Goal: Task Accomplishment & Management: Manage account settings

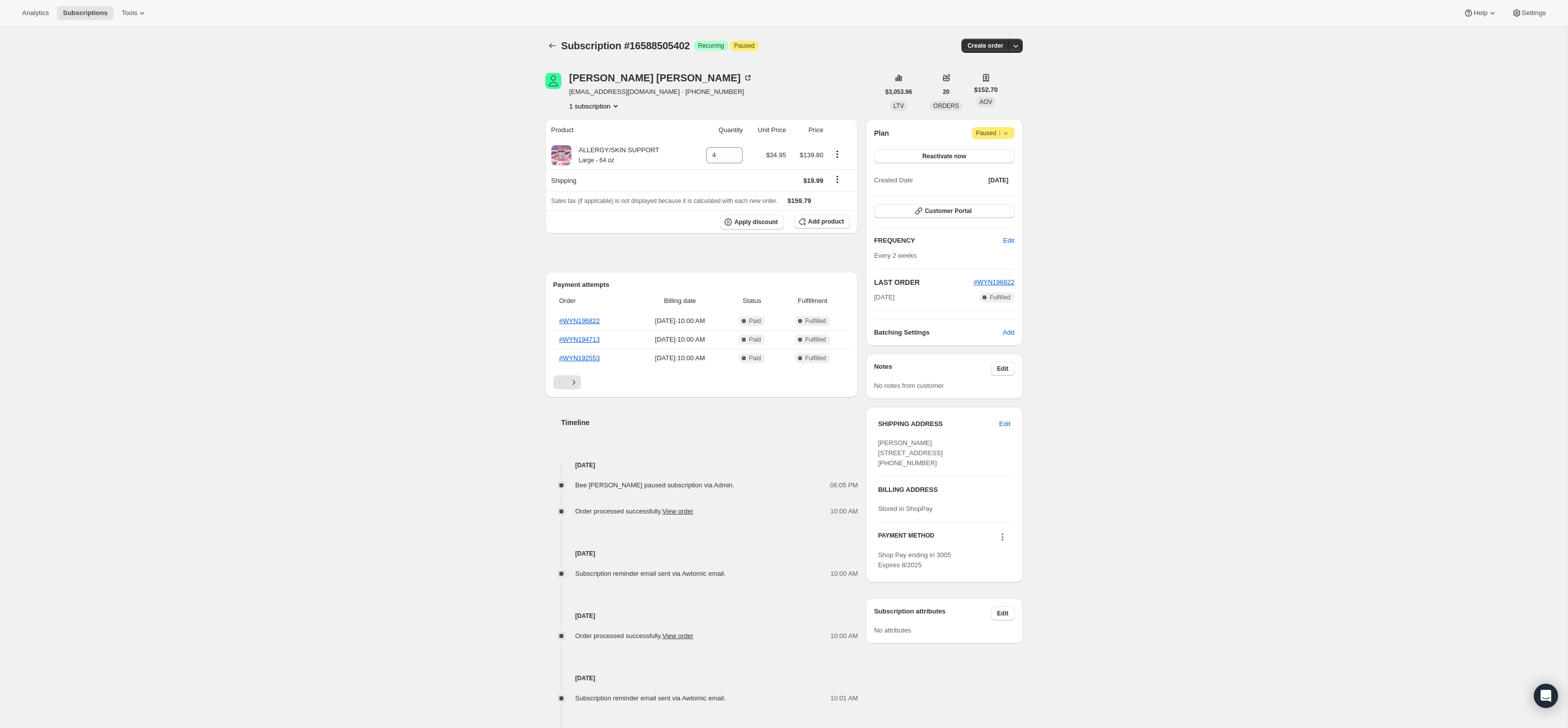
click at [989, 128] on div "Plan Attention Paused | Reactivate now Created Date Oct 22, 2024 Customer Porta…" at bounding box center [944, 233] width 156 height 226
click at [989, 129] on span "Paused |" at bounding box center [993, 133] width 35 height 10
drag, startPoint x: 1143, startPoint y: 120, endPoint x: 1120, endPoint y: 120, distance: 23.0
click at [1143, 120] on div "Subscription #16588505402. This page is ready Subscription #16588505402 Success…" at bounding box center [783, 427] width 1567 height 800
click at [1007, 135] on icon at bounding box center [1006, 133] width 10 height 10
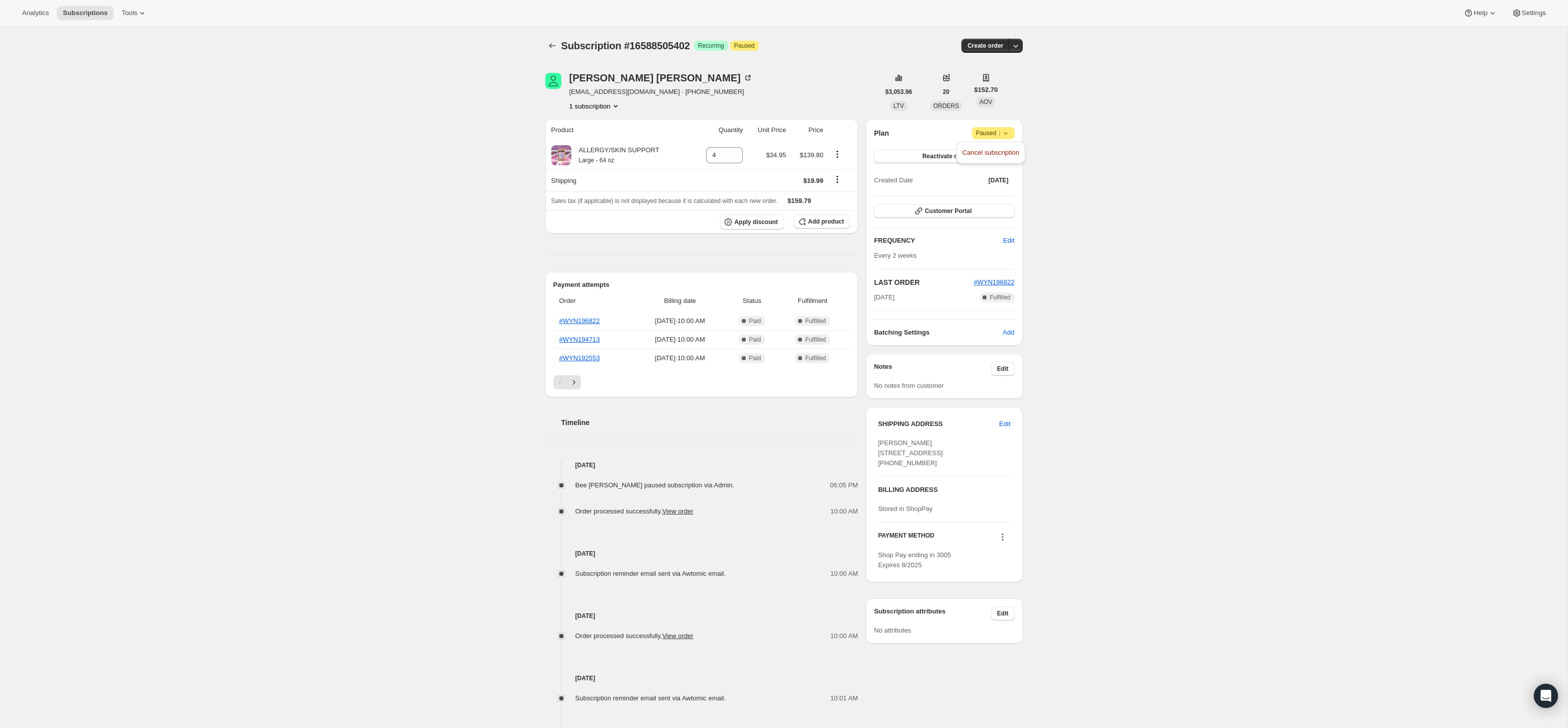
click at [1168, 128] on div "Subscription #16588505402. This page is ready Subscription #16588505402 Success…" at bounding box center [783, 427] width 1567 height 800
click at [981, 131] on span "Paused |" at bounding box center [993, 133] width 35 height 10
click at [1099, 364] on div "Subscription #16588505402. This page is ready Subscription #16588505402 Success…" at bounding box center [783, 427] width 1567 height 800
click at [598, 71] on div "Lisa Mitchell mitchellokc@gmail.com · +19012469900 1 subscription $3,053.96 LTV…" at bounding box center [780, 427] width 486 height 740
click at [598, 73] on div "Lisa Mitchell" at bounding box center [660, 78] width 183 height 10
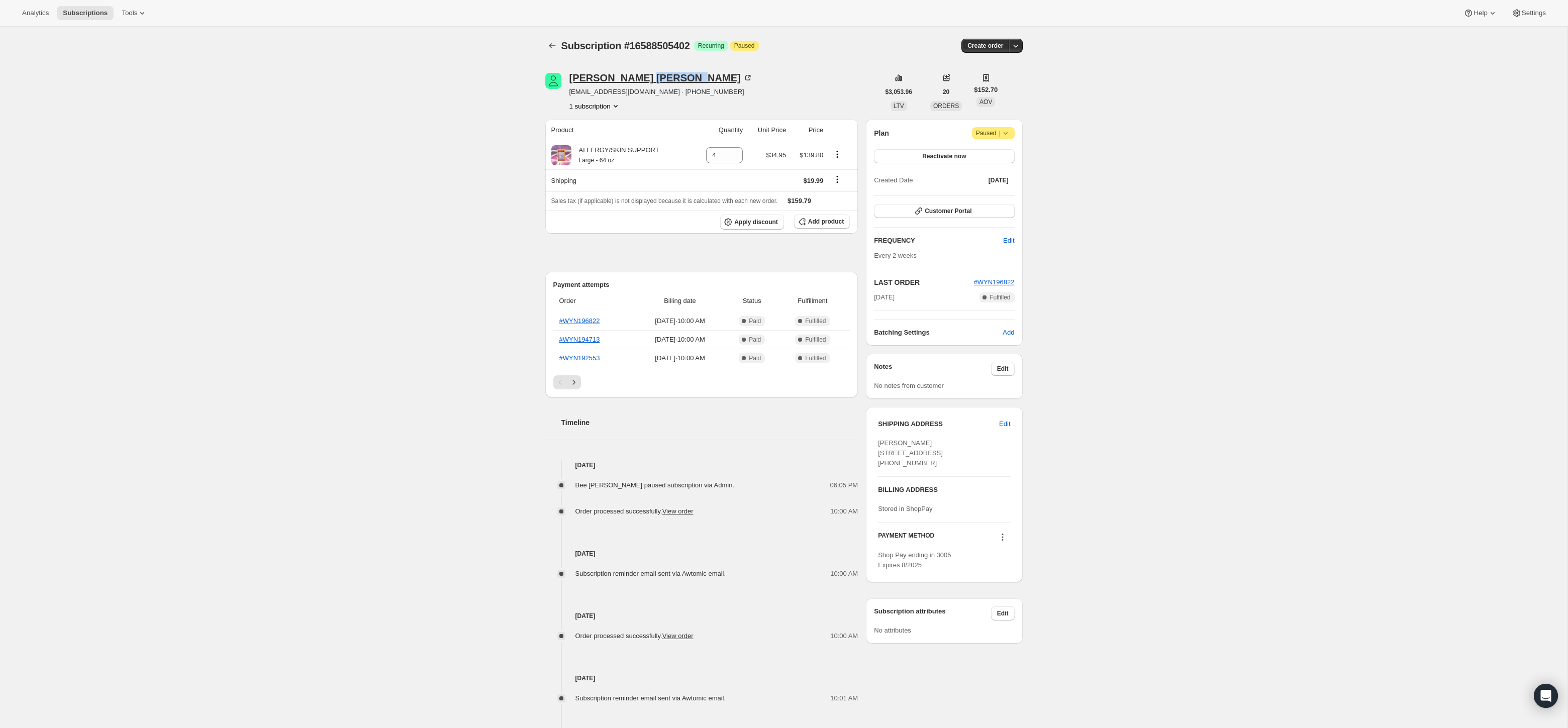
click at [598, 83] on div "Lisa Mitchell" at bounding box center [660, 78] width 183 height 10
click at [610, 82] on div "Lisa Mitchell" at bounding box center [660, 78] width 183 height 10
click at [979, 157] on button "Reactivate now" at bounding box center [944, 156] width 140 height 14
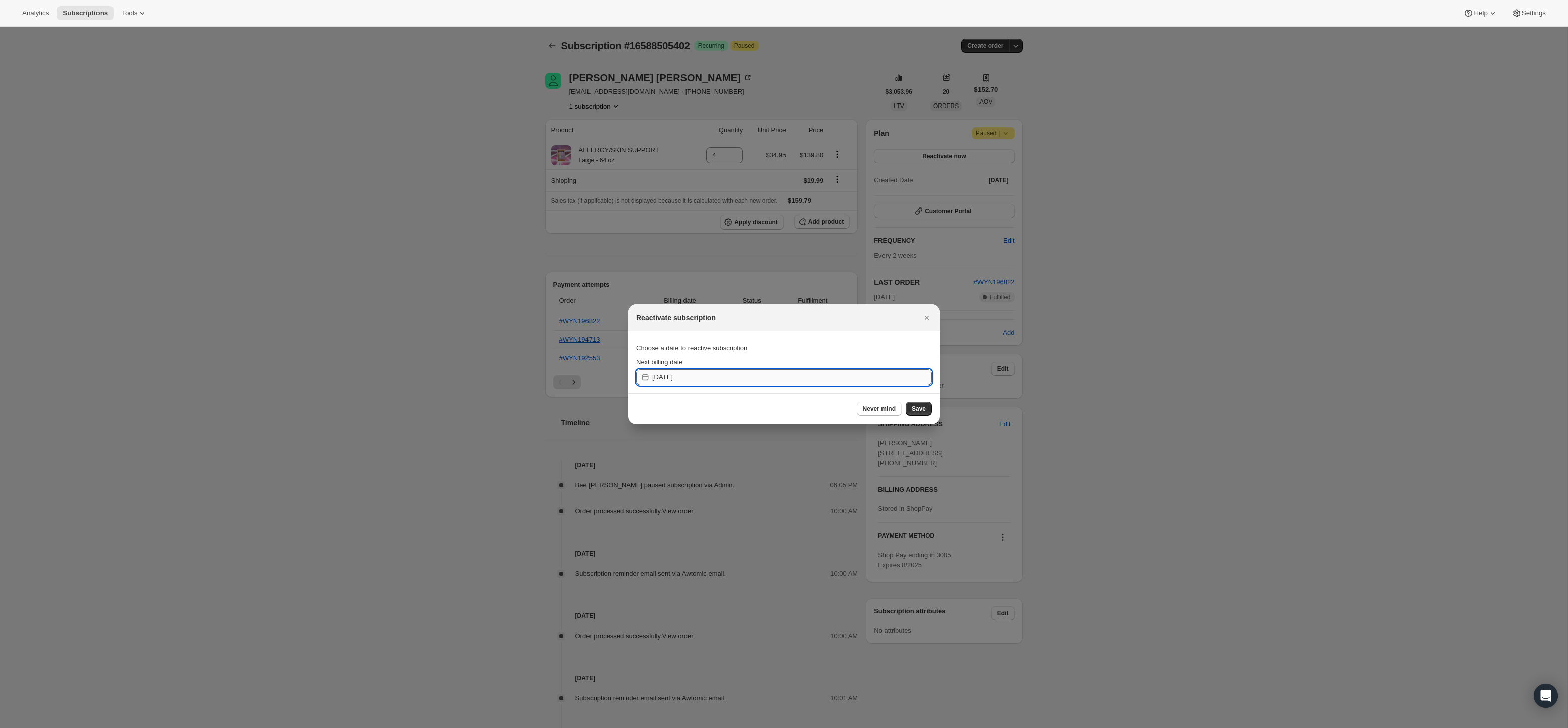
click at [692, 375] on input "2025-08-31" at bounding box center [792, 377] width 279 height 16
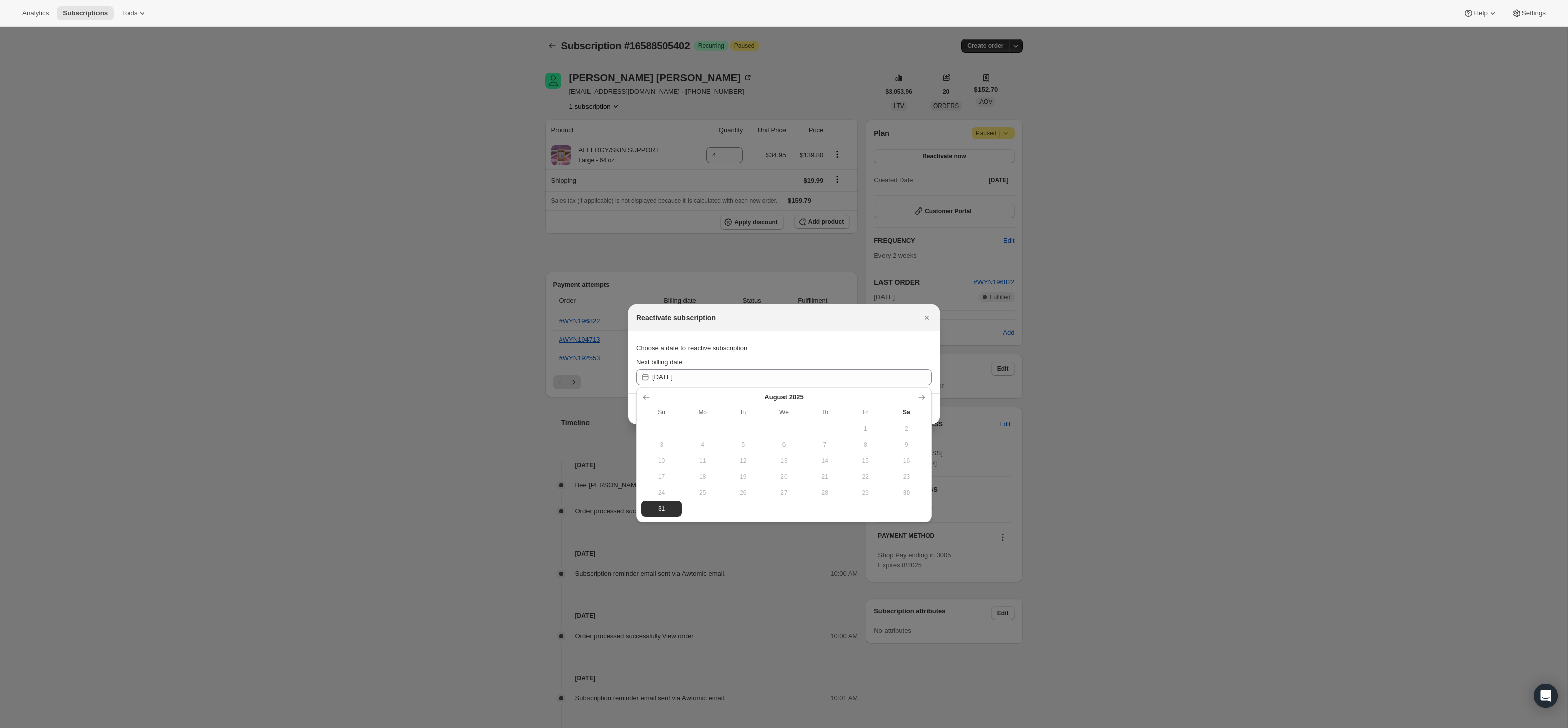
click at [904, 488] on button "30" at bounding box center [906, 493] width 41 height 16
click at [754, 350] on div "Choose a date to reactive subscription" at bounding box center [783, 348] width 295 height 18
click at [927, 315] on icon "Close" at bounding box center [926, 318] width 10 height 10
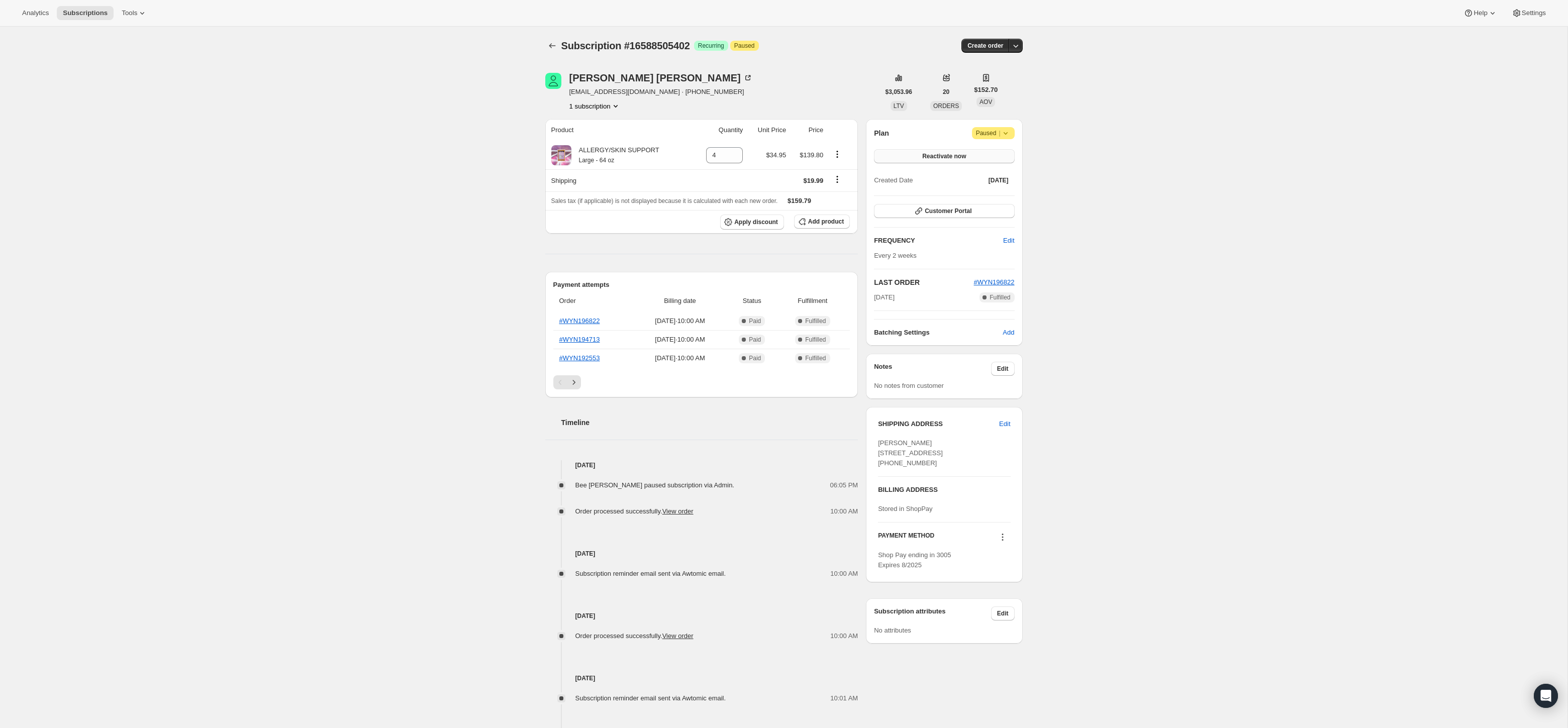
click at [957, 156] on span "Reactivate now" at bounding box center [944, 156] width 44 height 8
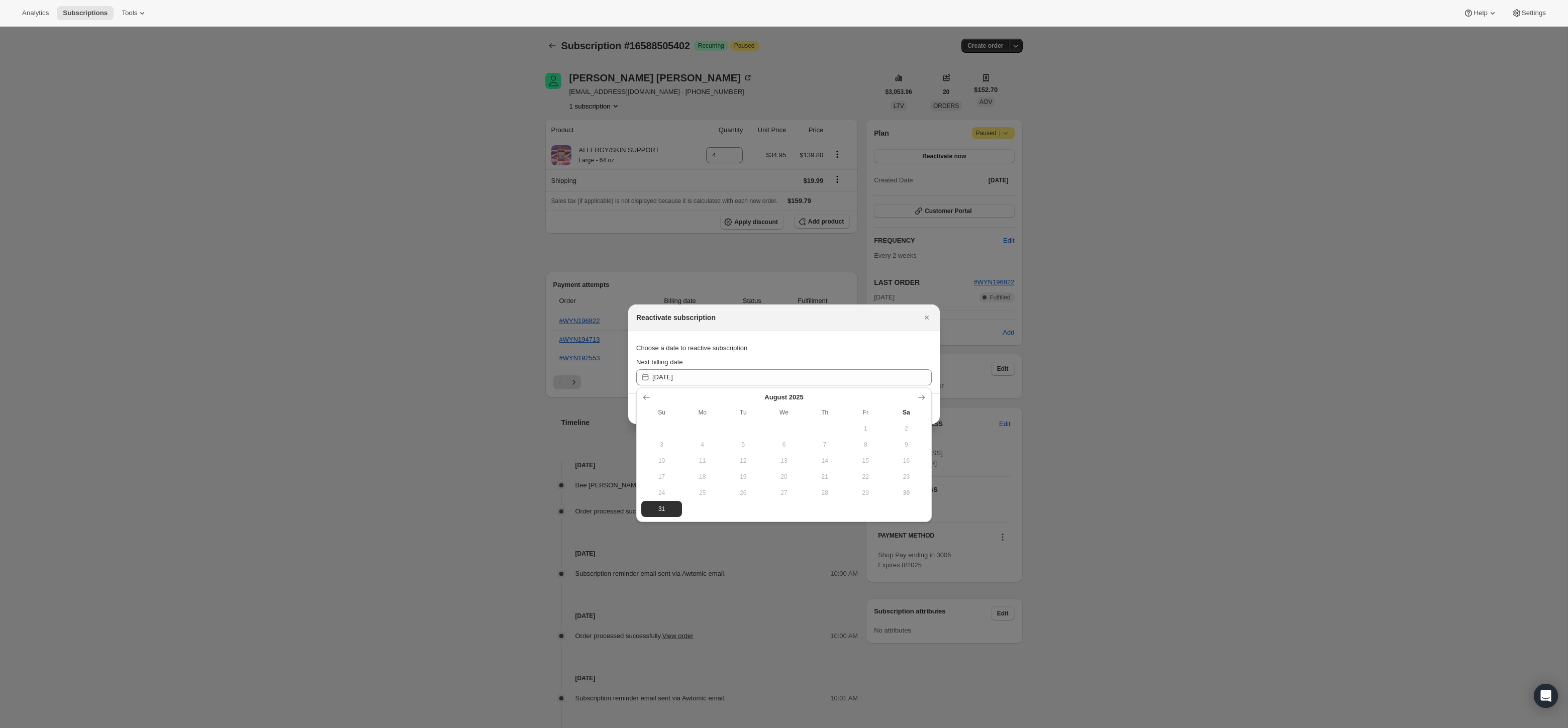
click at [902, 491] on span "30" at bounding box center [906, 492] width 33 height 8
click at [1225, 362] on div at bounding box center [784, 364] width 1568 height 728
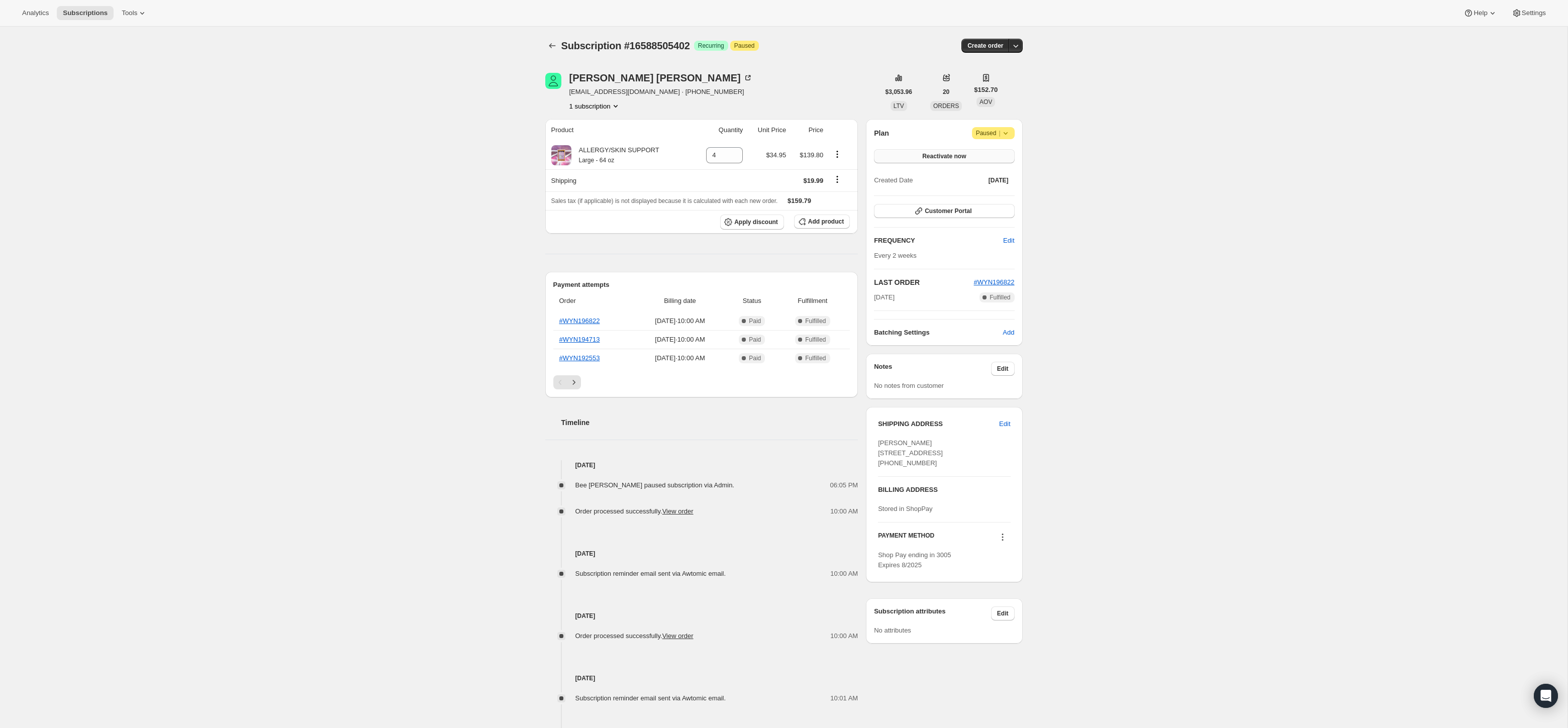
click at [902, 159] on button "Reactivate now" at bounding box center [944, 156] width 140 height 14
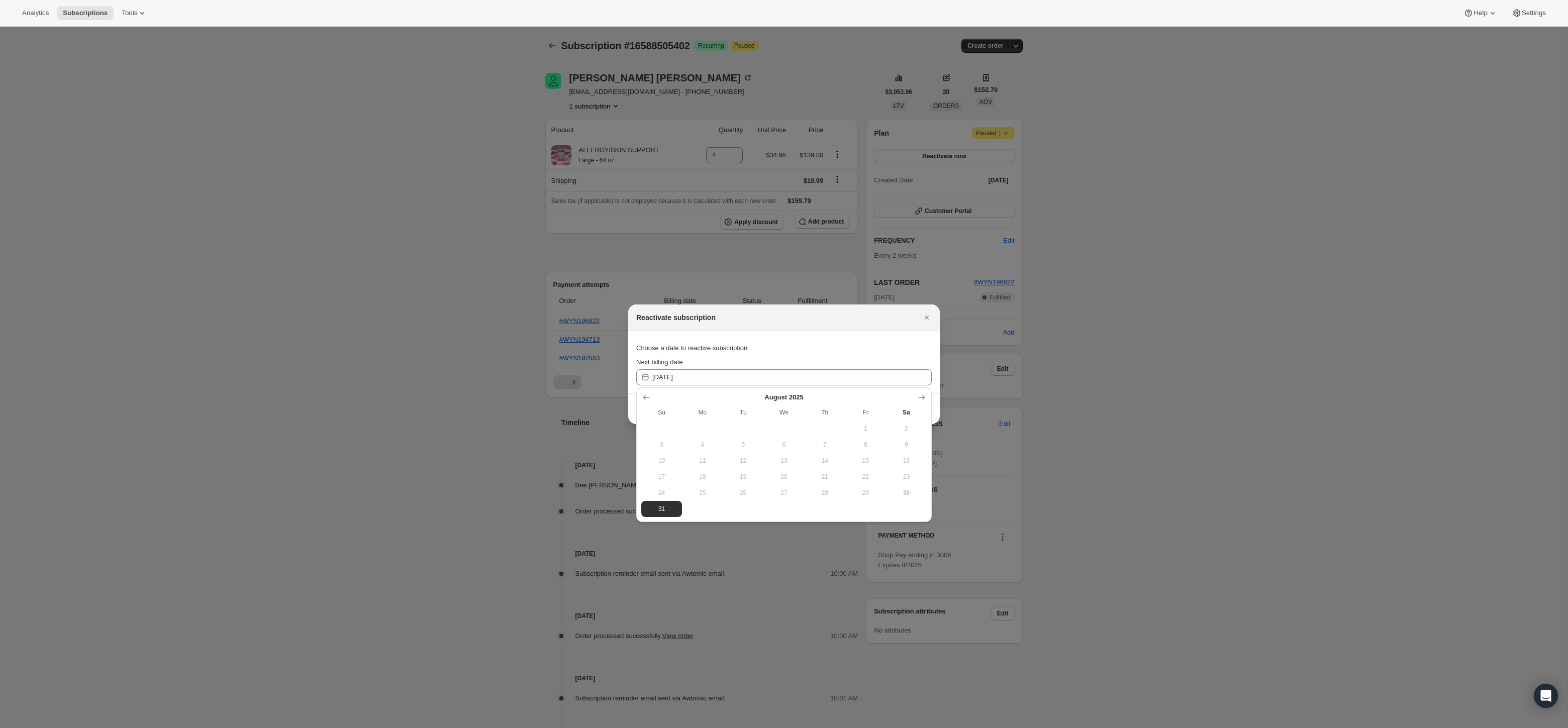
click at [911, 495] on span "30" at bounding box center [906, 492] width 33 height 8
click at [910, 495] on span "30" at bounding box center [906, 492] width 33 height 8
click at [911, 494] on span "30" at bounding box center [906, 492] width 33 height 8
click at [910, 494] on span "30" at bounding box center [906, 492] width 33 height 8
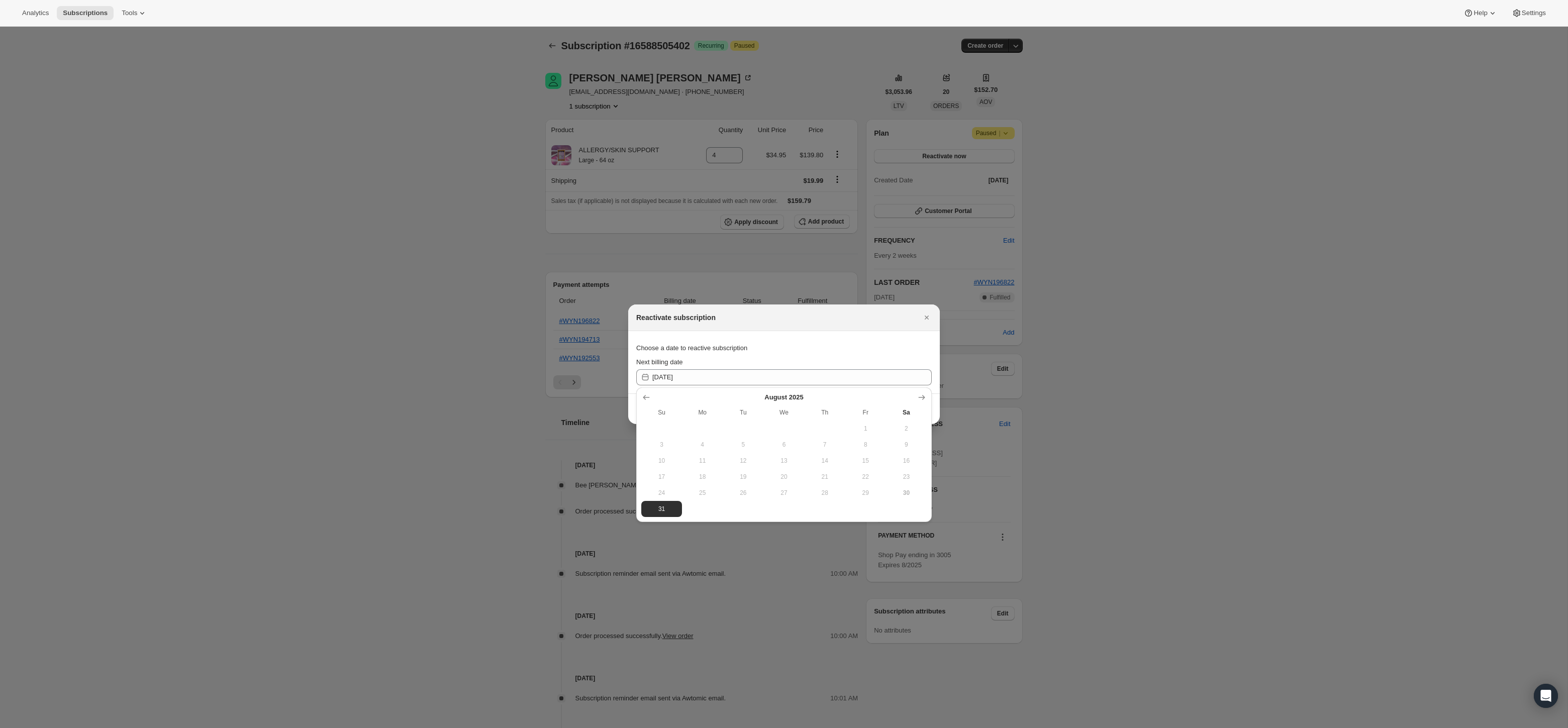
click at [910, 494] on span "30" at bounding box center [906, 492] width 33 height 8
drag, startPoint x: 910, startPoint y: 494, endPoint x: 726, endPoint y: 499, distance: 184.1
click at [909, 494] on span "30" at bounding box center [906, 492] width 33 height 8
click at [662, 509] on span "31" at bounding box center [662, 509] width 33 height 8
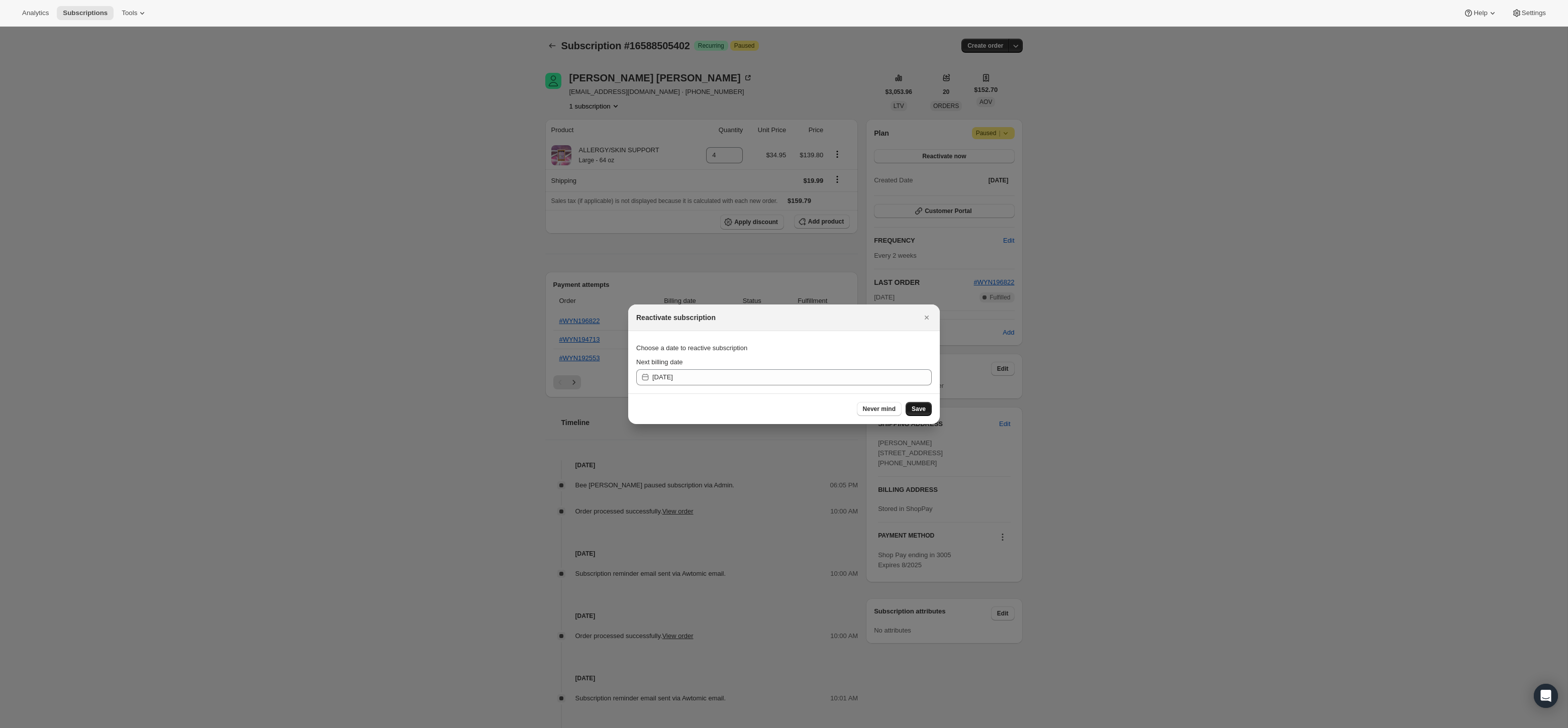
click at [912, 407] on span "Save" at bounding box center [919, 408] width 14 height 8
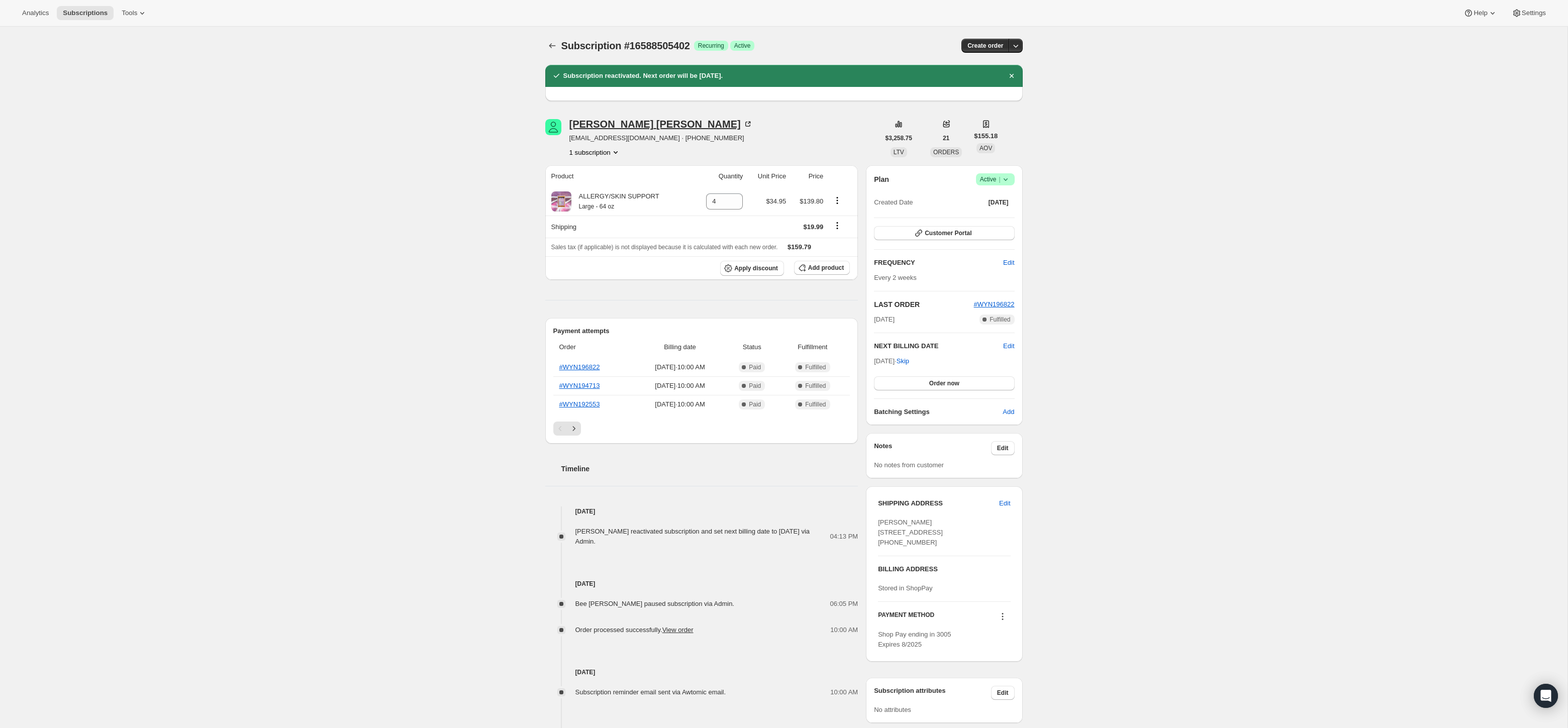
click at [598, 119] on div "Lisa Mitchell" at bounding box center [660, 124] width 183 height 10
click at [592, 131] on div "Lisa Mitchell mitchellokc@gmail.com · +19012469900 1 subscription" at bounding box center [660, 138] width 183 height 38
click at [592, 127] on div "Lisa Mitchell" at bounding box center [660, 124] width 183 height 10
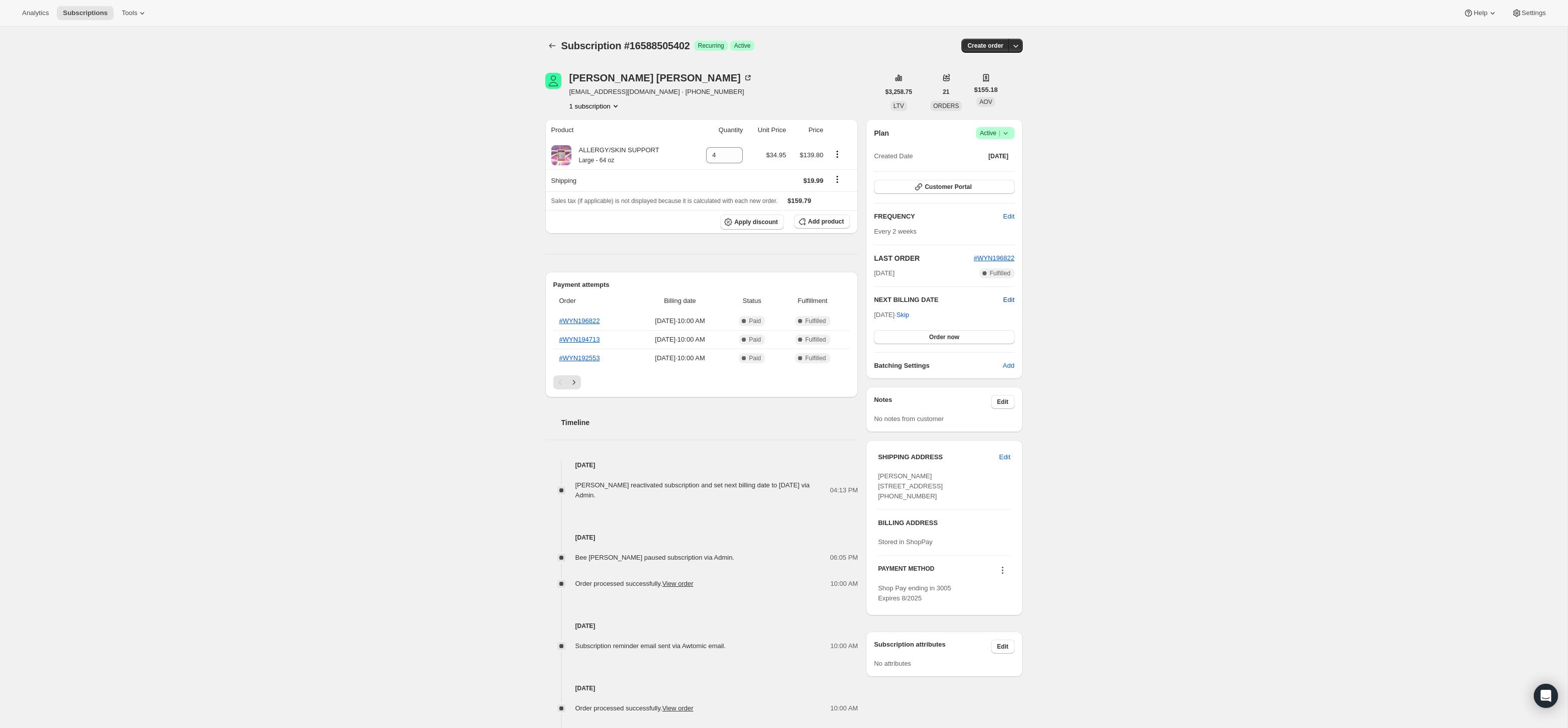
click at [1007, 301] on span "Edit" at bounding box center [1009, 300] width 11 height 10
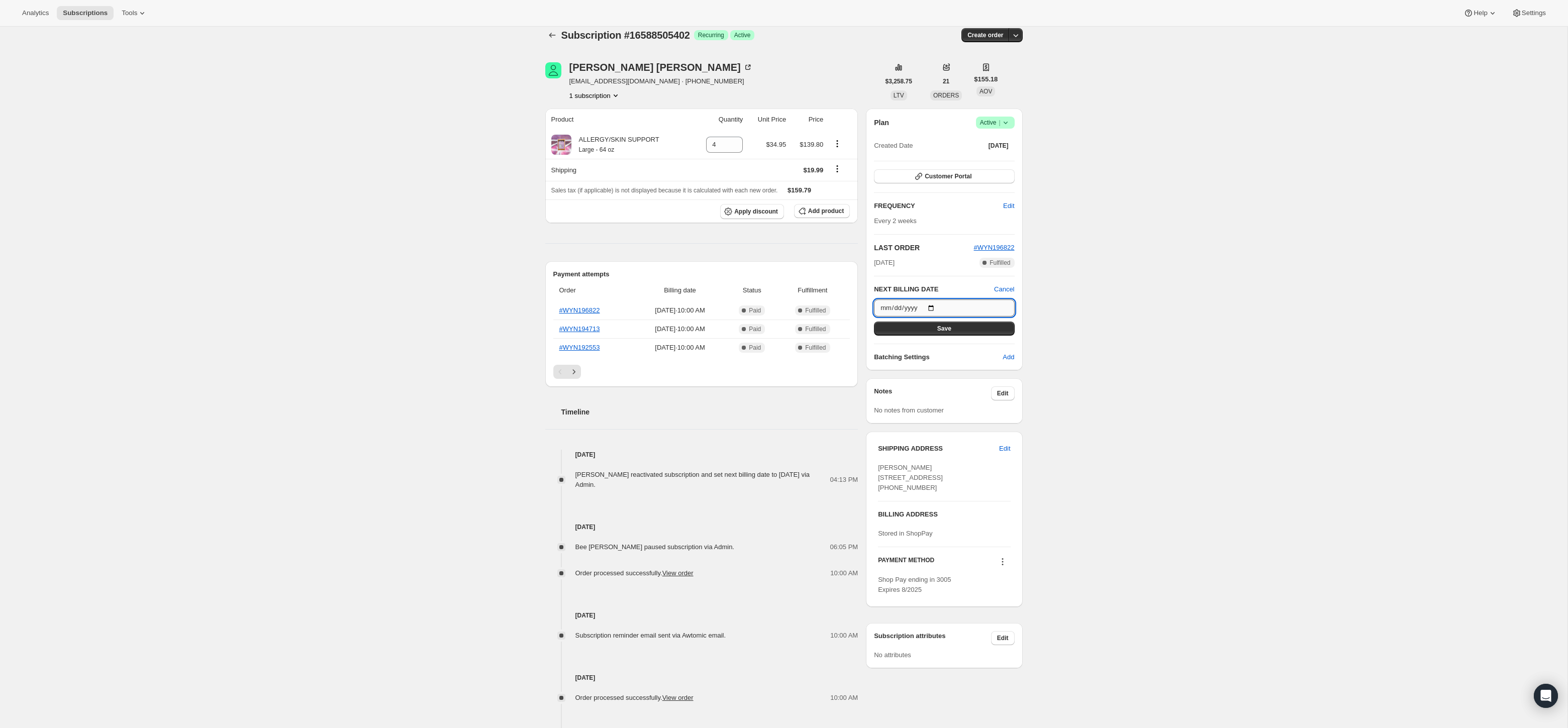
click at [929, 304] on input "2025-08-31" at bounding box center [944, 308] width 140 height 17
click at [936, 307] on input "2025-08-31" at bounding box center [944, 308] width 140 height 17
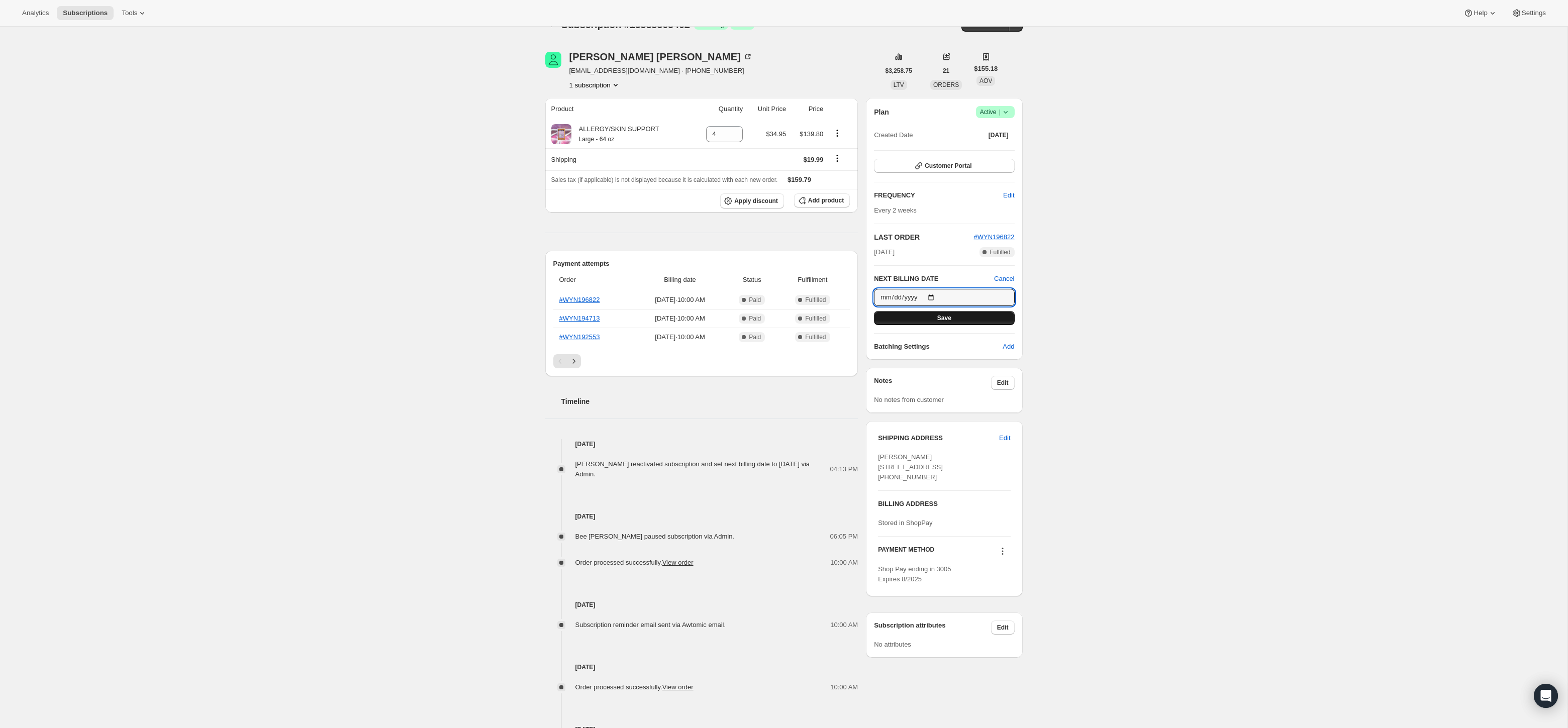
scroll to position [26, 0]
click at [936, 292] on input "2025-08-31" at bounding box center [944, 293] width 140 height 17
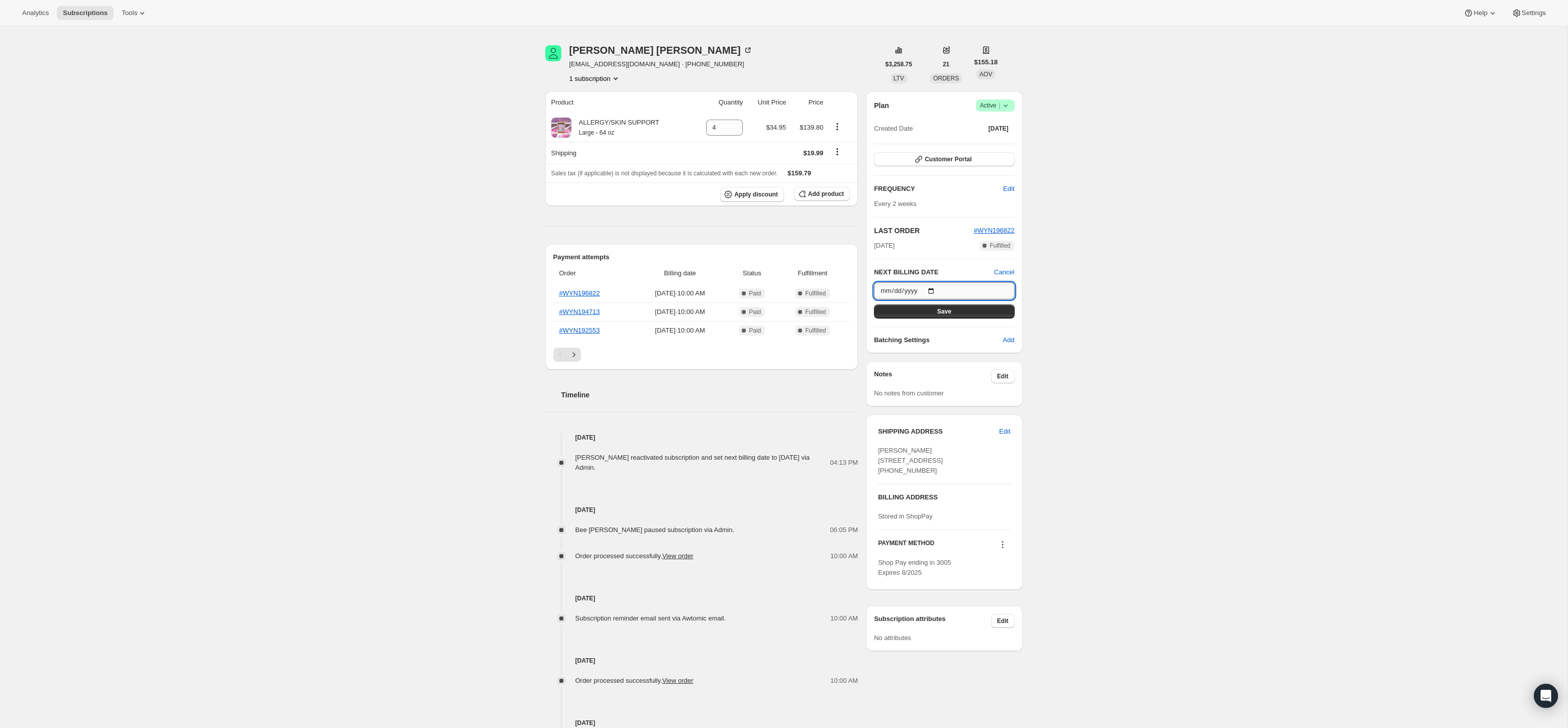
click at [936, 291] on input "2025-08-31" at bounding box center [944, 291] width 140 height 17
click at [1071, 263] on div "Subscription #16588505402. This page is ready Subscription #16588505402 Success…" at bounding box center [783, 404] width 1567 height 811
click at [935, 292] on input "2025-08-31" at bounding box center [944, 291] width 140 height 17
drag, startPoint x: 1183, startPoint y: 260, endPoint x: 1004, endPoint y: 186, distance: 193.7
click at [1183, 261] on div "Subscription #16588505402. This page is ready Subscription #16588505402 Success…" at bounding box center [783, 404] width 1567 height 811
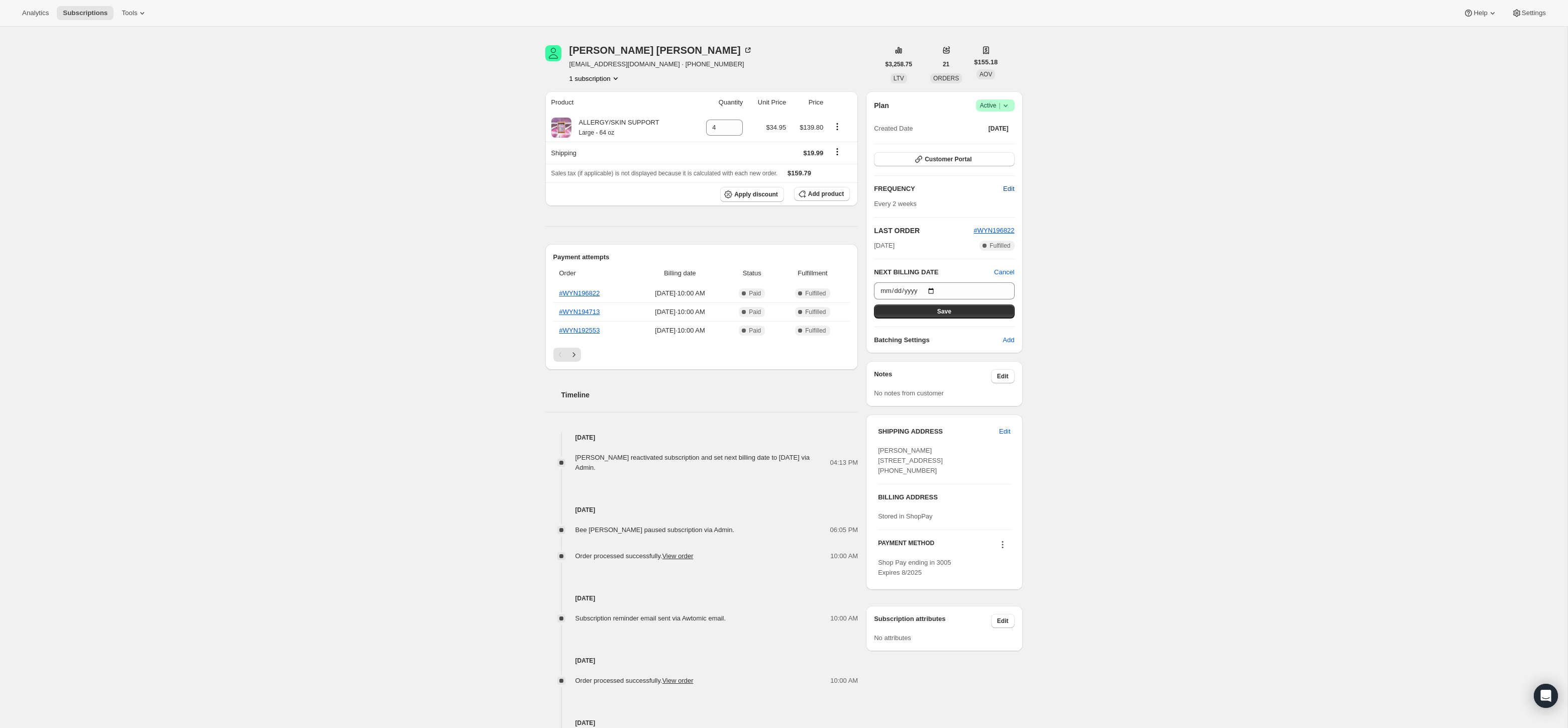
drag, startPoint x: 1004, startPoint y: 186, endPoint x: 1006, endPoint y: 192, distance: 6.3
click at [1005, 186] on span "Edit" at bounding box center [1009, 189] width 11 height 10
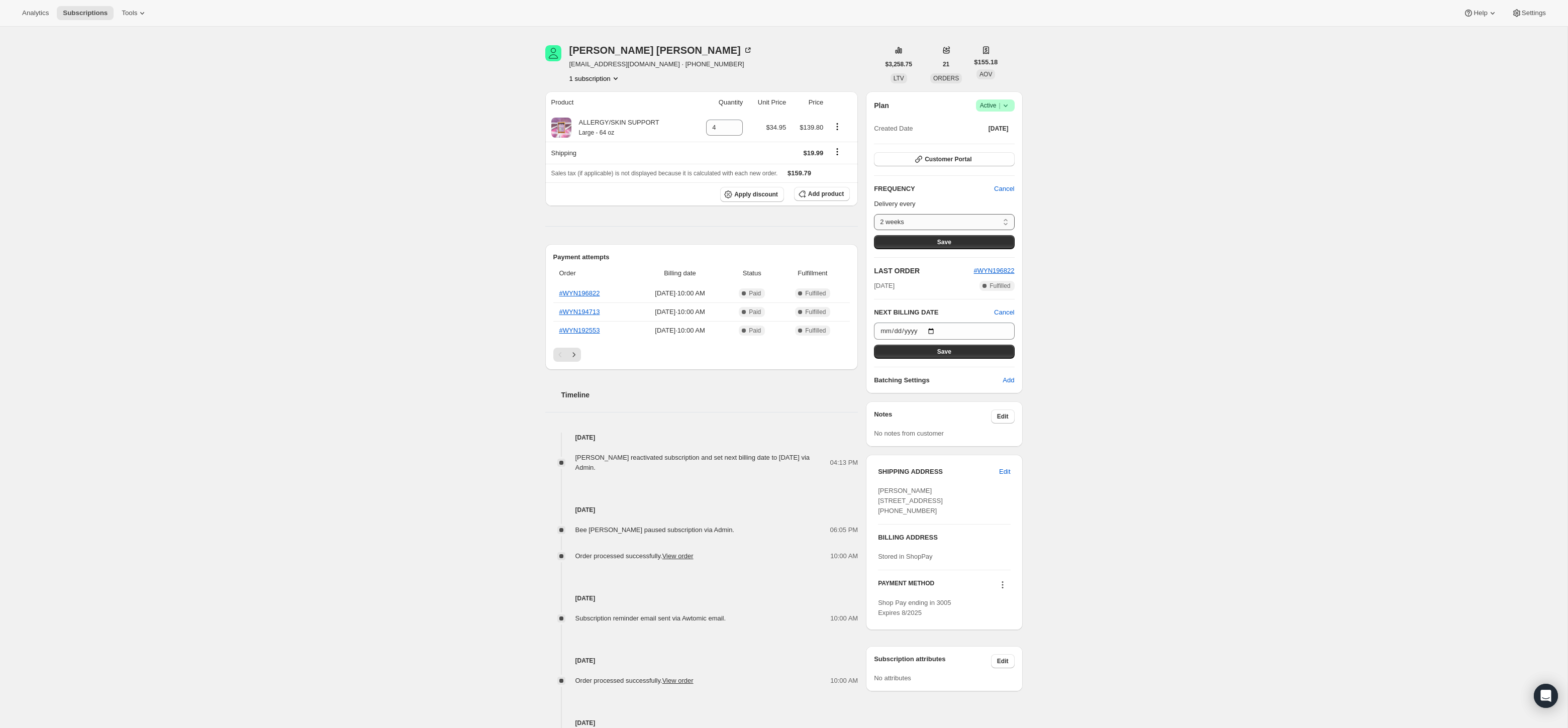
click at [953, 215] on select "2 weeks 4 weeks 6 weeks Custom..." at bounding box center [944, 222] width 140 height 16
click at [874, 214] on select "2 weeks 4 weeks 6 weeks Custom..." at bounding box center [944, 222] width 140 height 16
click at [933, 221] on select "2 weeks 4 weeks 6 weeks Custom..." at bounding box center [944, 222] width 140 height 16
select select "custom"
click at [874, 214] on select "2 weeks 4 weeks 6 weeks Custom..." at bounding box center [944, 222] width 140 height 16
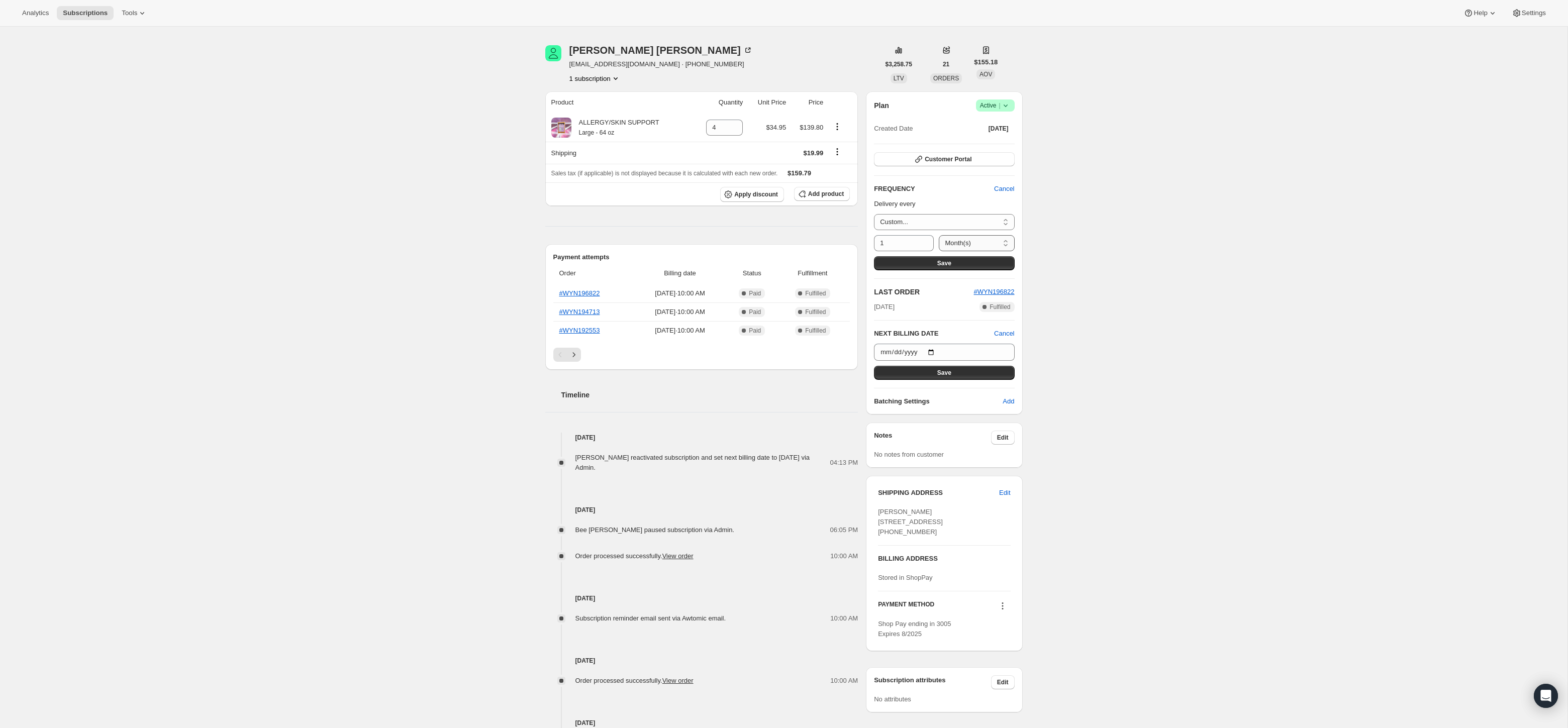
click at [968, 242] on select "Day(s) Week(s) Month(s) Year(s)" at bounding box center [976, 243] width 75 height 16
select select "WEEK"
click at [939, 235] on select "Day(s) Week(s) Month(s) Year(s)" at bounding box center [976, 243] width 75 height 16
click at [899, 243] on input "1" at bounding box center [896, 243] width 44 height 16
type input "3"
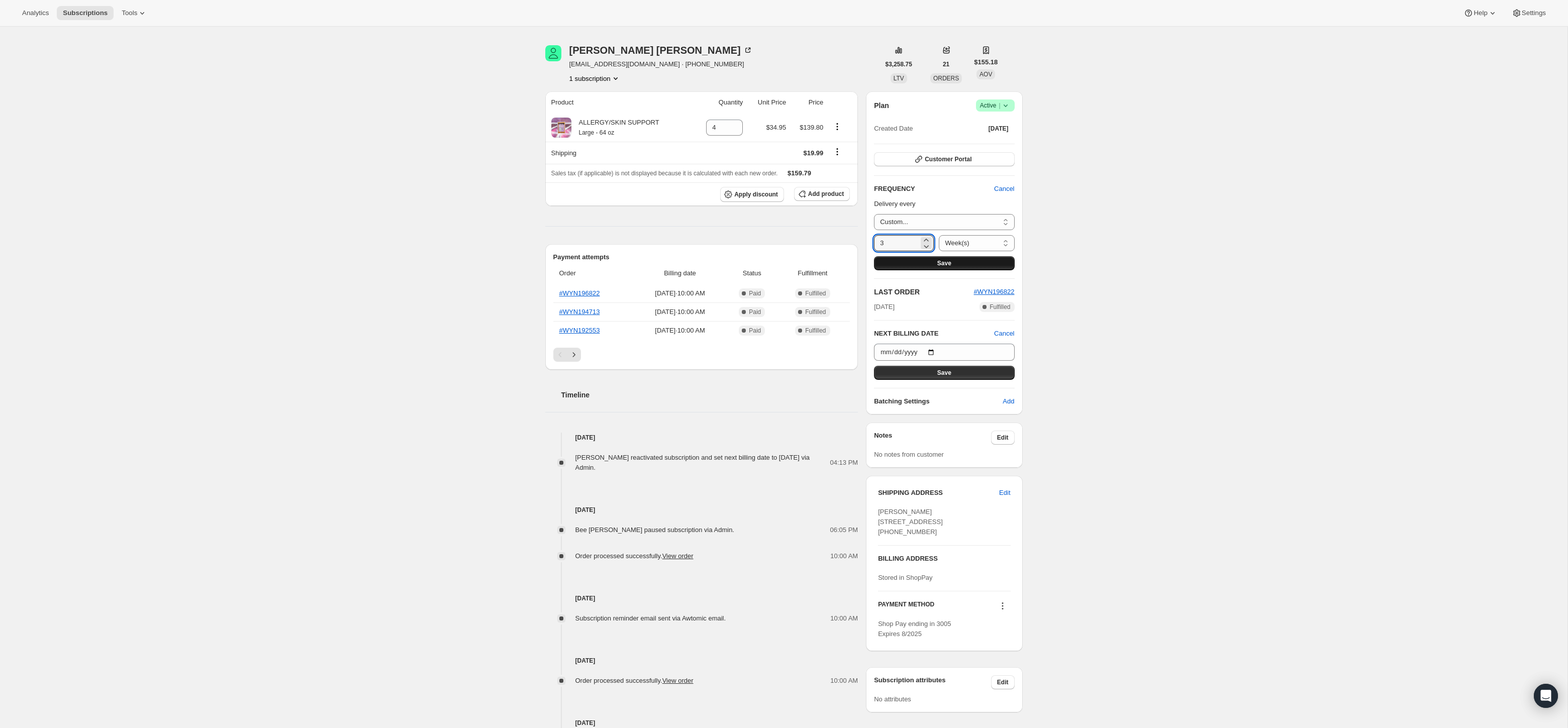
click at [912, 260] on button "Save" at bounding box center [944, 263] width 140 height 14
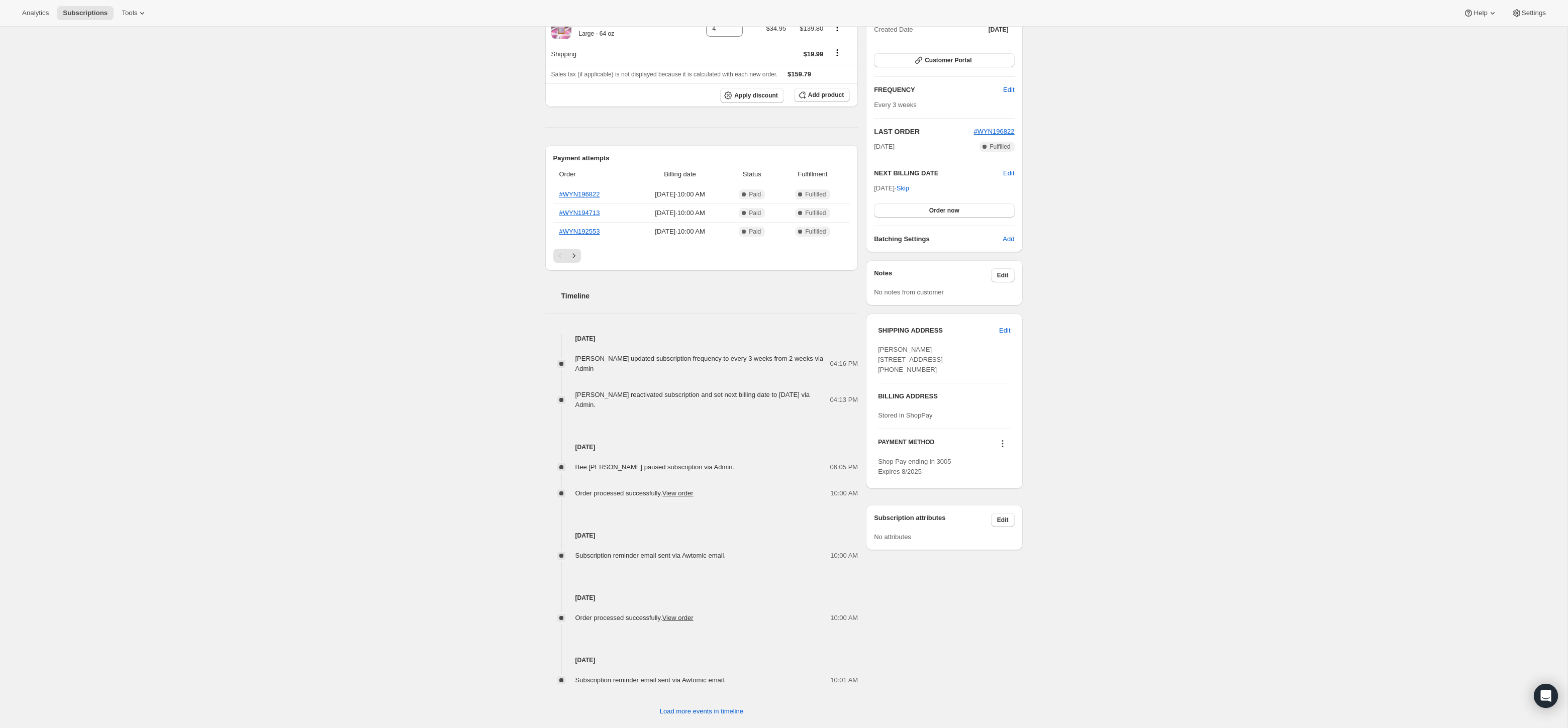
scroll to position [144, 0]
